Goal: Find specific page/section: Find specific page/section

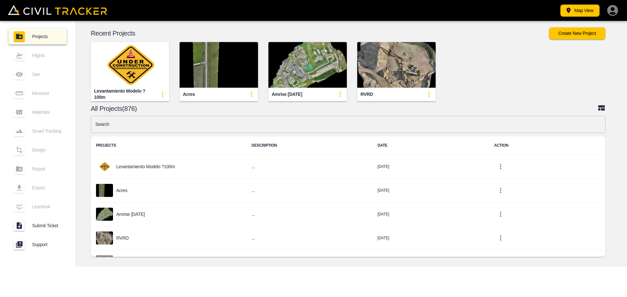
click at [205, 68] on img "button" at bounding box center [219, 65] width 78 height 46
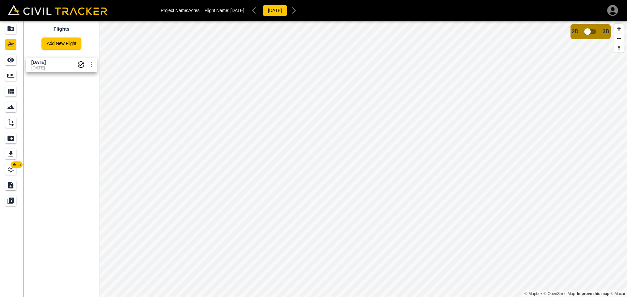
click at [13, 172] on icon "LineWork" at bounding box center [11, 170] width 8 height 8
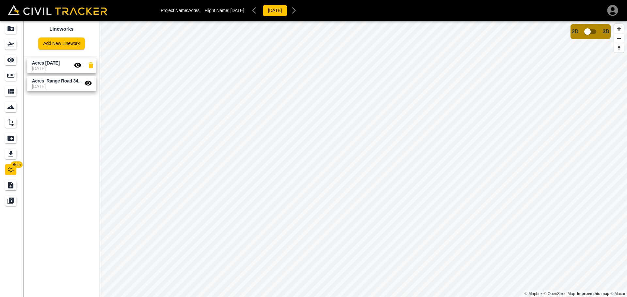
click at [80, 65] on icon "button" at bounding box center [77, 65] width 7 height 5
click at [80, 65] on icon "button" at bounding box center [77, 65] width 7 height 6
click at [80, 65] on icon "button" at bounding box center [77, 65] width 7 height 5
click at [80, 65] on icon "button" at bounding box center [77, 65] width 7 height 6
click at [86, 86] on div "Acres_Range Road 34 Teams [DATE]" at bounding box center [52, 90] width 67 height 12
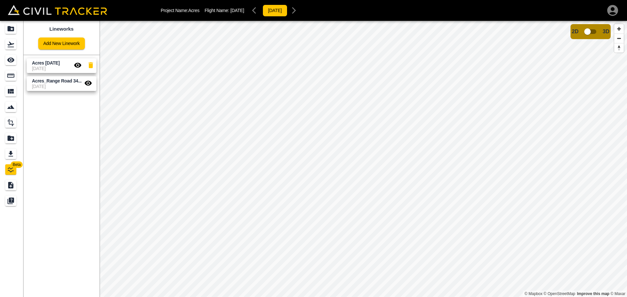
click at [87, 82] on icon "button" at bounding box center [88, 83] width 8 height 8
click at [79, 65] on icon "button" at bounding box center [77, 65] width 7 height 5
click at [15, 63] on div "See" at bounding box center [10, 60] width 11 height 10
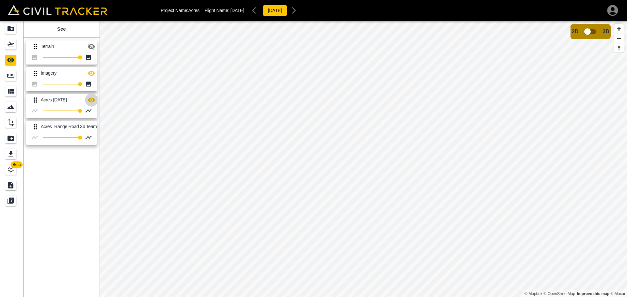
click at [89, 100] on icon "button" at bounding box center [91, 100] width 7 height 5
click at [89, 100] on icon "button" at bounding box center [91, 100] width 7 height 6
click at [89, 100] on icon "button" at bounding box center [91, 100] width 7 height 5
click at [89, 100] on icon "button" at bounding box center [91, 100] width 7 height 6
drag, startPoint x: 62, startPoint y: 127, endPoint x: 93, endPoint y: 129, distance: 31.4
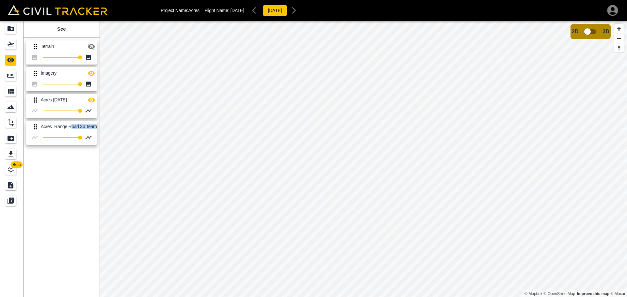
click at [116, 130] on div "Beta See Terrain 100 Imagery 100 Acres [DATE] 100 Acres_Range Road 34 Teams [DA…" at bounding box center [313, 159] width 627 height 276
click at [75, 129] on p "Acres_Range Road 34 Teams [DATE]" at bounding box center [77, 126] width 73 height 5
click at [62, 150] on div "See Terrain 100 Imagery 100 Acres [DATE] 100 Acres_Range Road 34 Teams [DATE] 1…" at bounding box center [61, 159] width 76 height 276
click at [92, 99] on icon "button" at bounding box center [91, 100] width 7 height 5
click at [92, 99] on icon "button" at bounding box center [91, 100] width 7 height 6
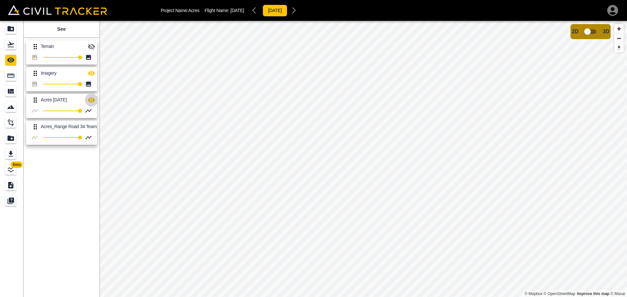
click at [92, 99] on icon "button" at bounding box center [91, 100] width 7 height 5
click at [92, 99] on icon "button" at bounding box center [91, 100] width 7 height 6
click at [96, 100] on button "button" at bounding box center [91, 100] width 13 height 13
click at [94, 100] on icon "button" at bounding box center [91, 100] width 7 height 6
click at [325, 17] on div "Project Name: Acres Flight Name: [DATE] [DATE] Beta See Terrain 100 Imagery 100…" at bounding box center [313, 148] width 627 height 297
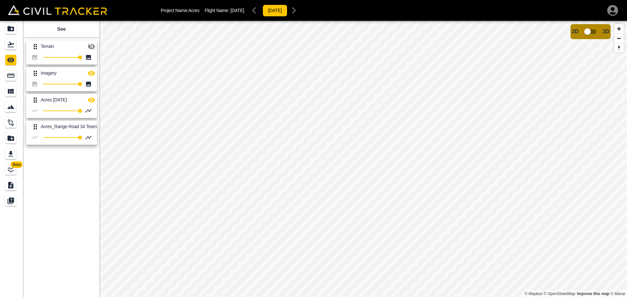
click at [94, 102] on icon "button" at bounding box center [91, 100] width 8 height 8
